Goal: Transaction & Acquisition: Book appointment/travel/reservation

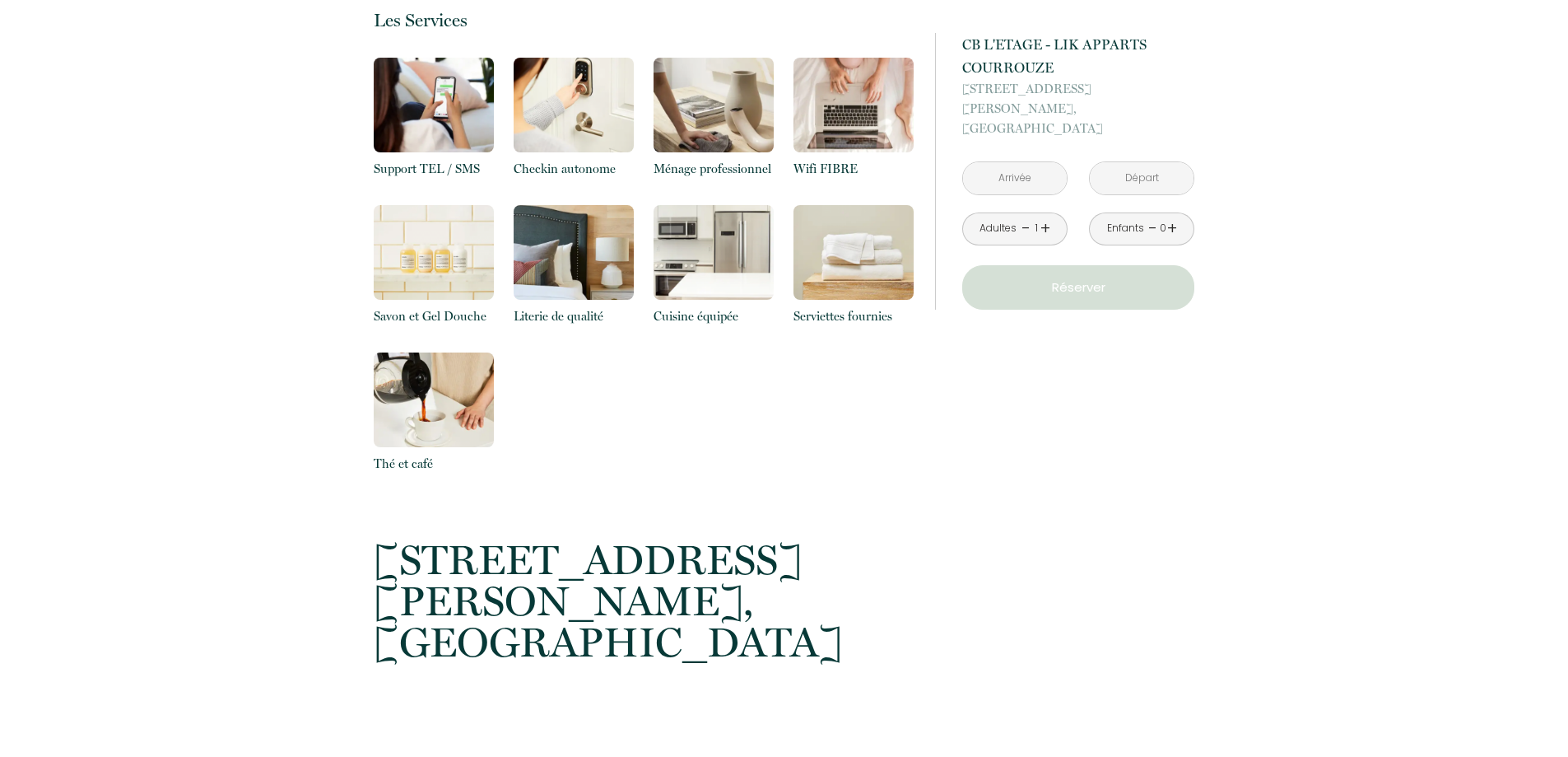
scroll to position [1729, 0]
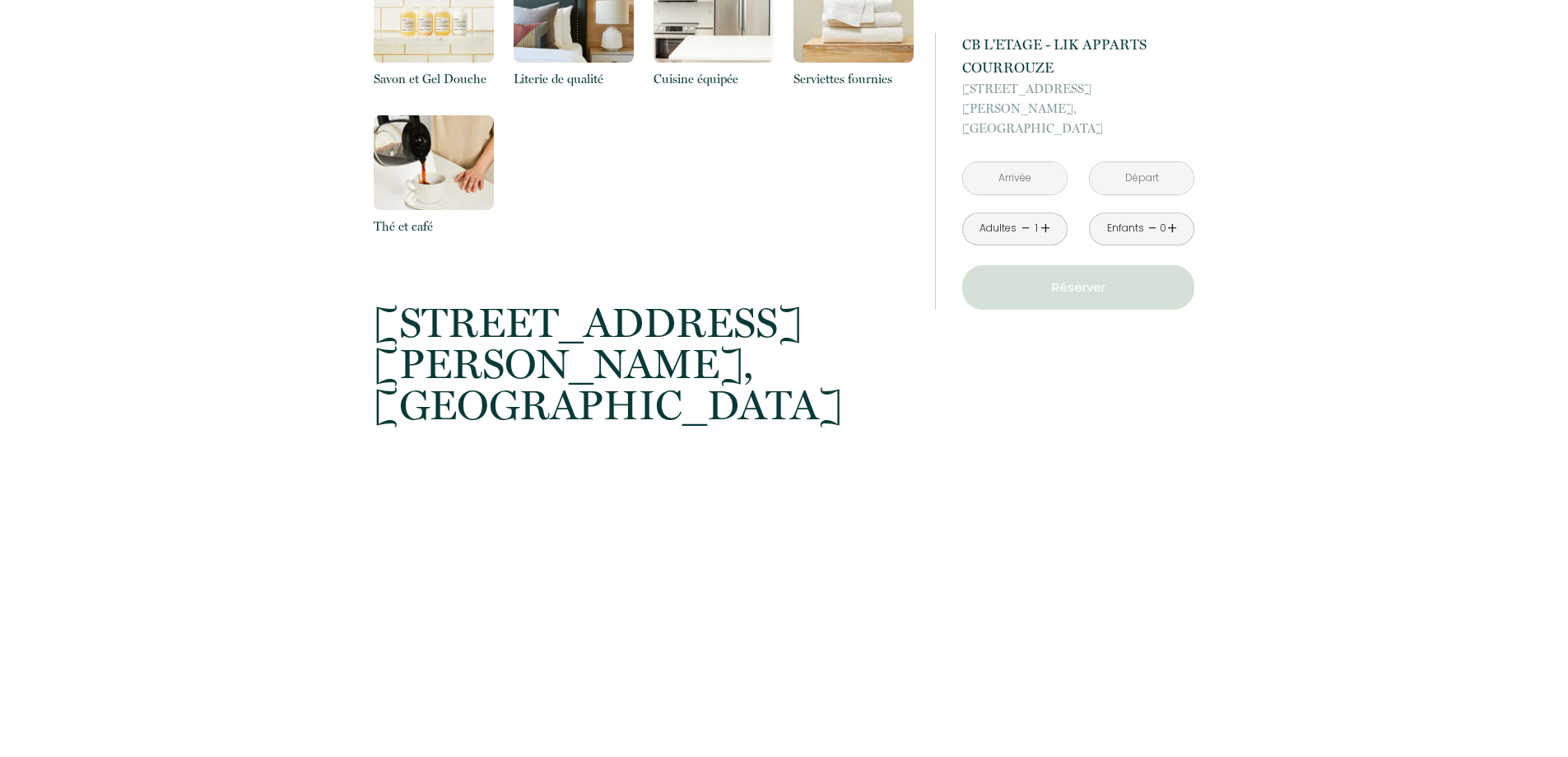
click at [1013, 162] on input "text" at bounding box center [1015, 178] width 104 height 32
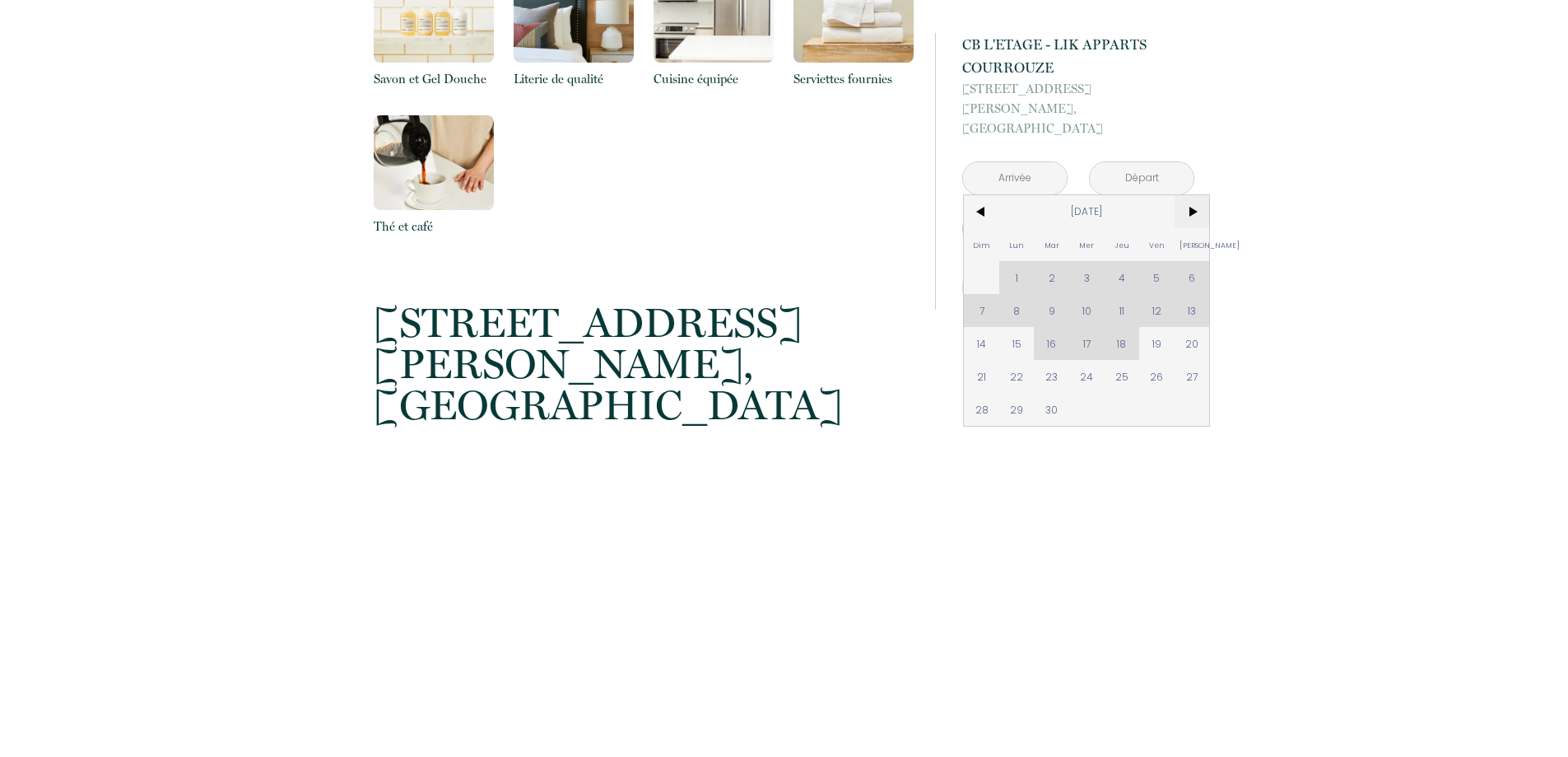
click at [1200, 196] on span ">" at bounding box center [1191, 212] width 35 height 33
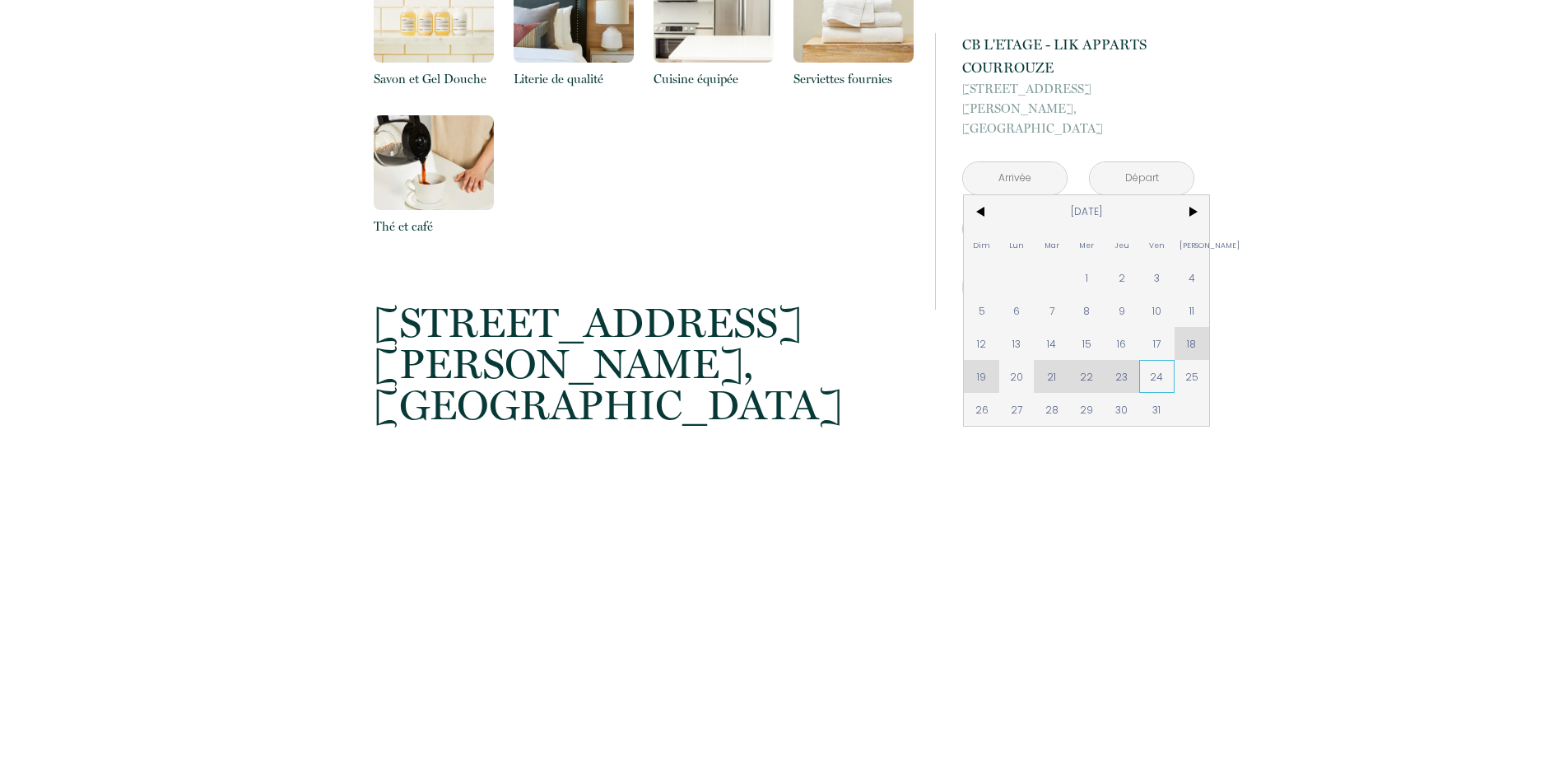
click at [1158, 360] on span "24" at bounding box center [1157, 376] width 35 height 33
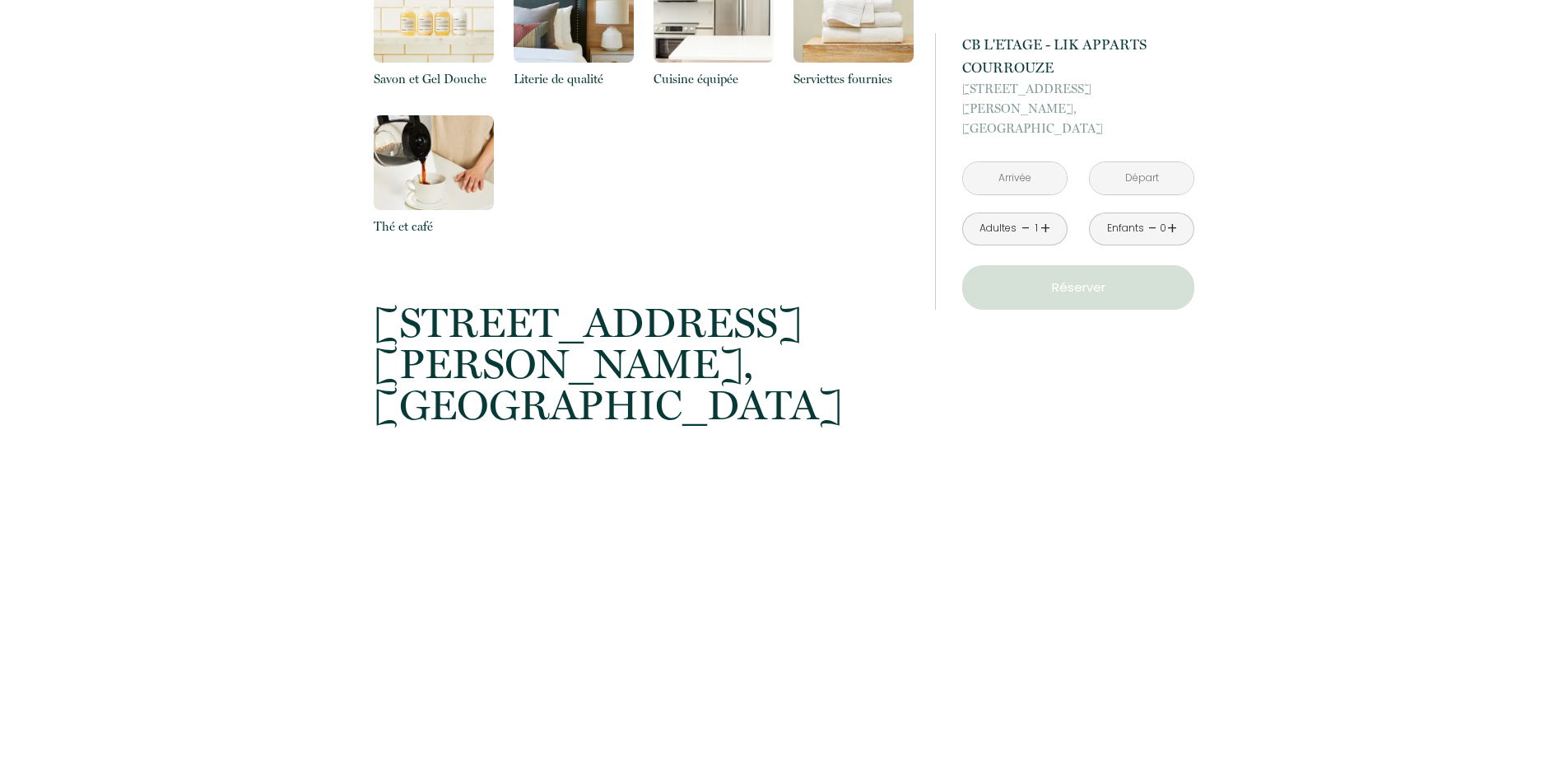
type input "[DATE]"
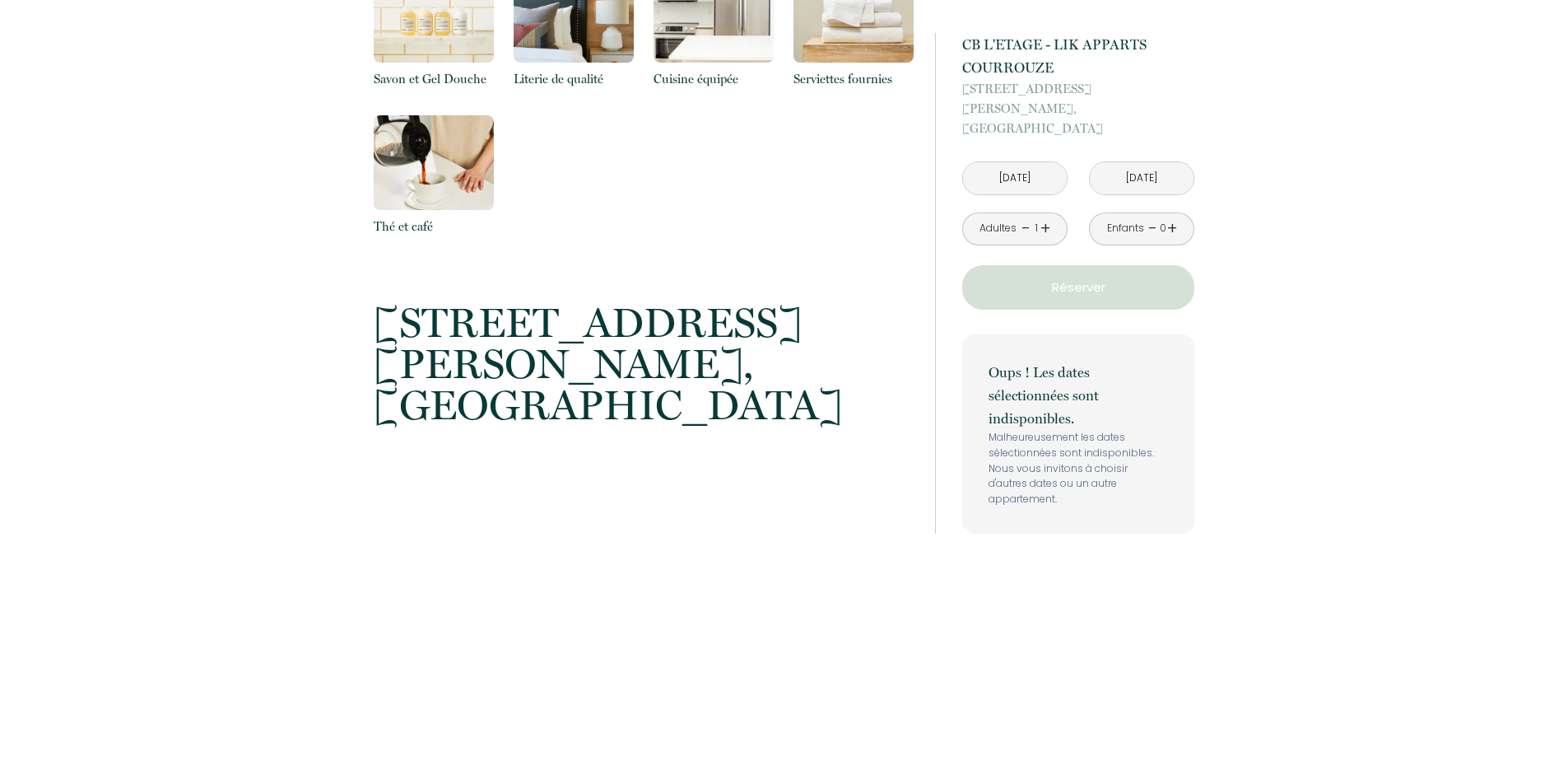
click at [1144, 164] on input "[DATE]" at bounding box center [1142, 178] width 104 height 32
click at [1154, 162] on input "[DATE]" at bounding box center [1142, 178] width 104 height 32
click at [1016, 166] on input "[DATE]" at bounding box center [1015, 178] width 104 height 32
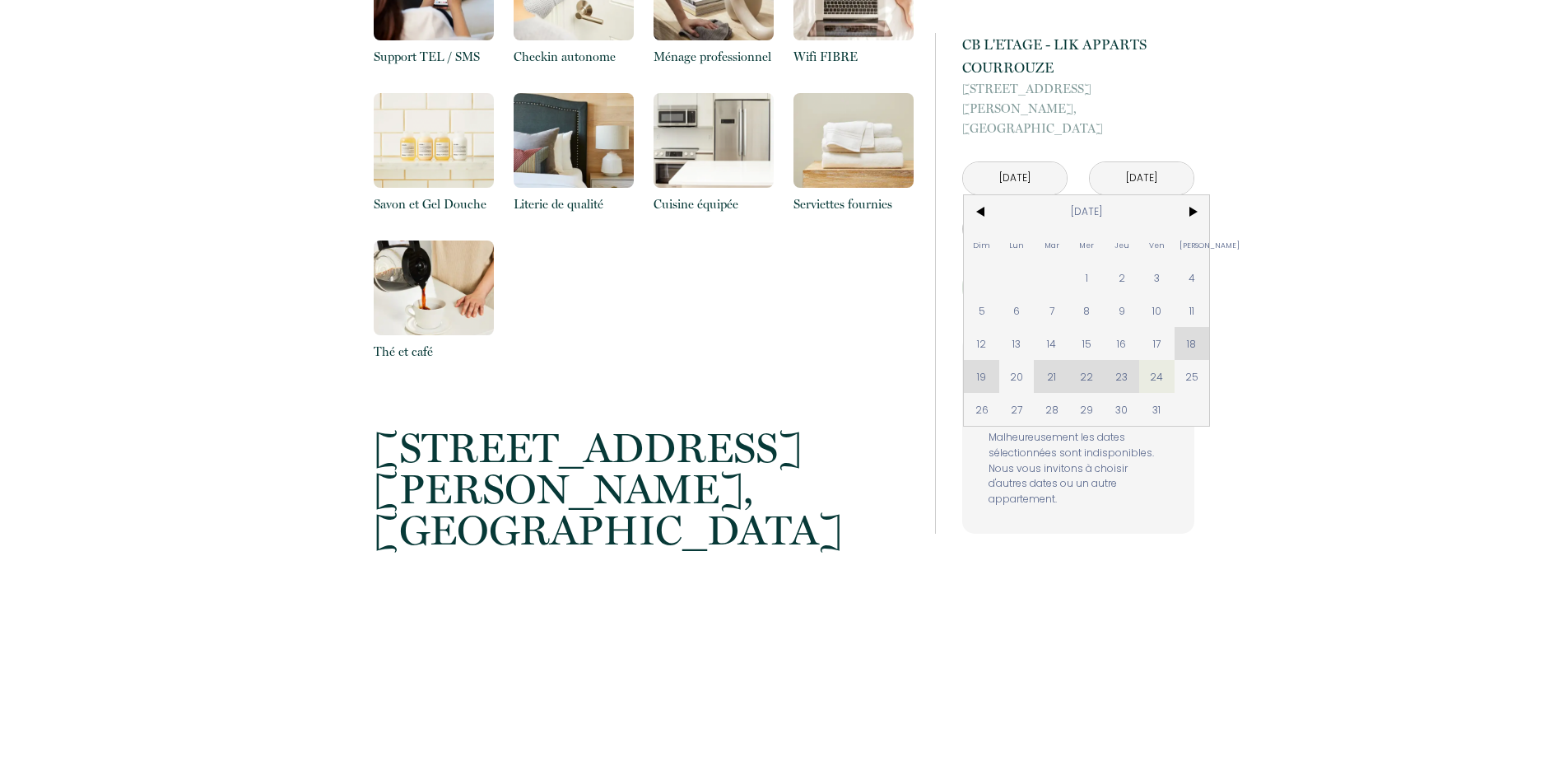
scroll to position [1647, 0]
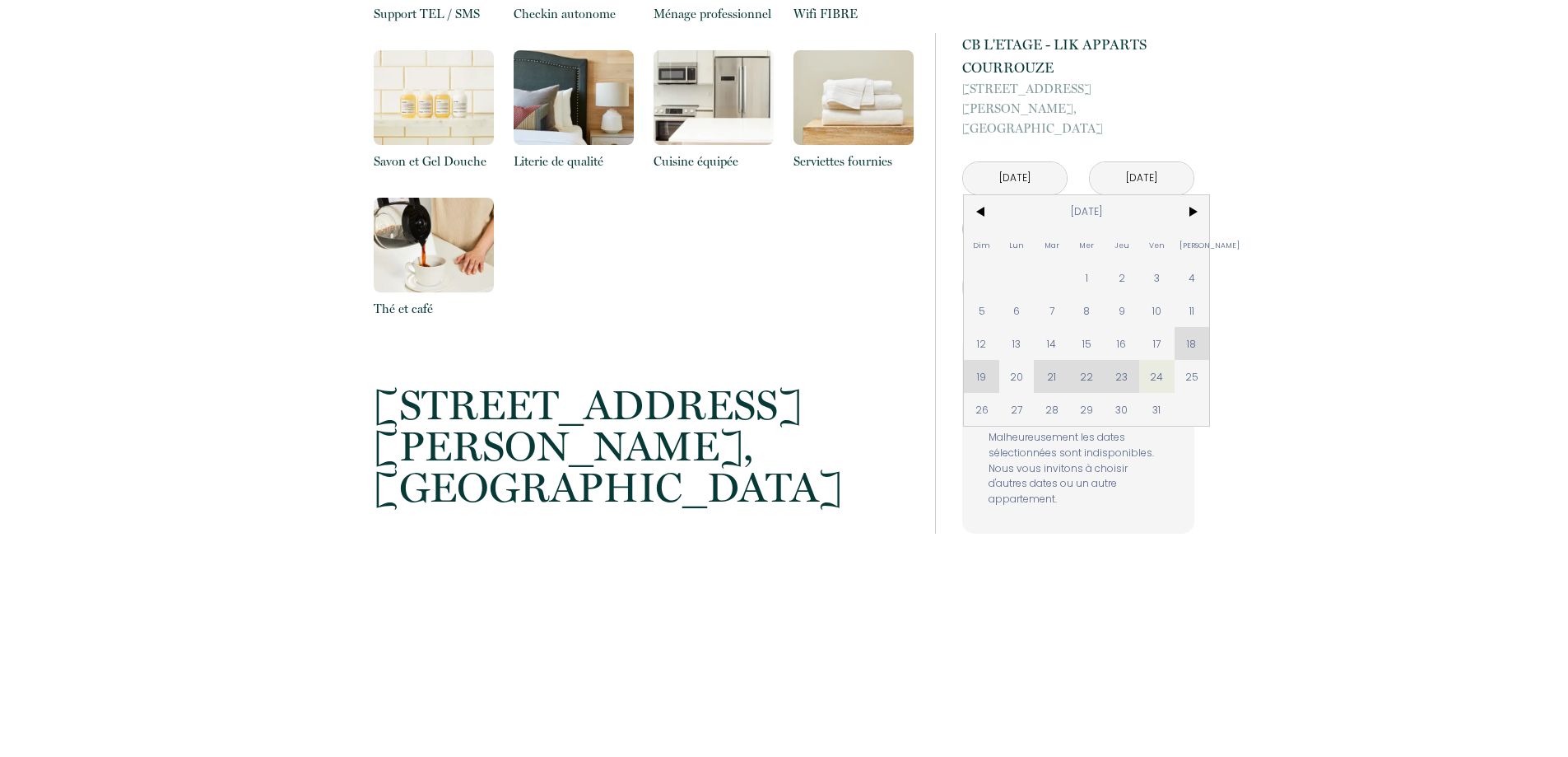
drag, startPoint x: 986, startPoint y: 387, endPoint x: 1172, endPoint y: 417, distance: 188.4
click at [987, 393] on span "26" at bounding box center [981, 409] width 35 height 33
type input "[DATE]"
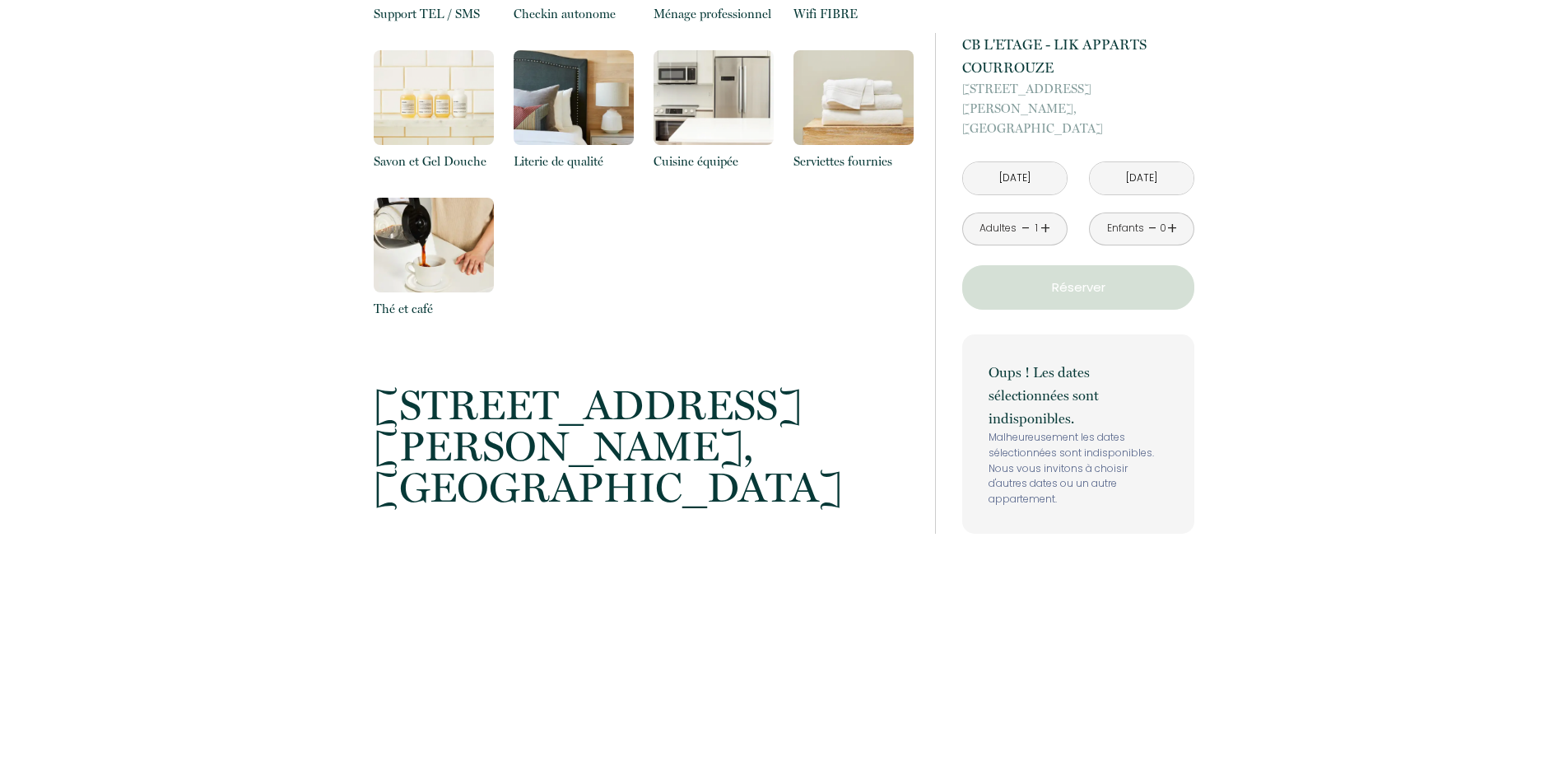
click at [1030, 166] on input "[DATE]" at bounding box center [1015, 178] width 104 height 32
